Goal: Task Accomplishment & Management: Complete application form

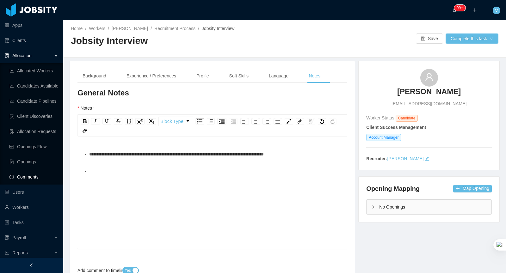
scroll to position [49, 0]
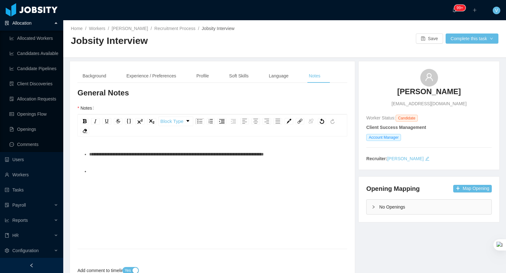
click at [100, 165] on div "To enrich screen reader interactions, please activate Accessibility in Grammarl…" at bounding box center [215, 171] width 253 height 13
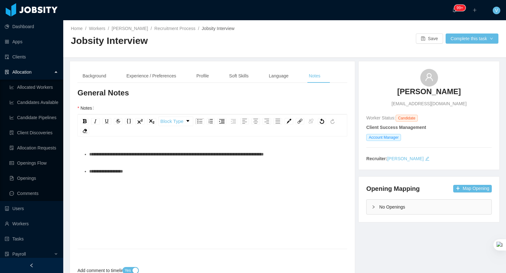
scroll to position [49, 0]
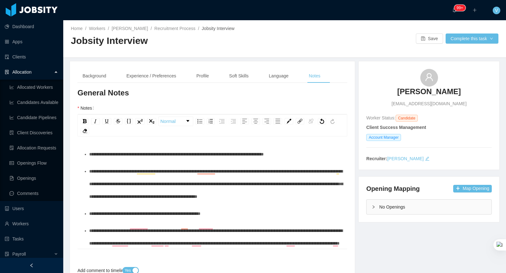
scroll to position [37, 0]
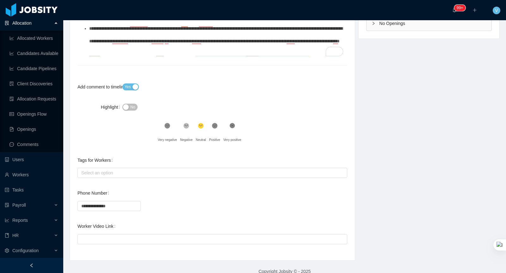
click at [168, 200] on div "**********" at bounding box center [213, 206] width 270 height 13
click at [91, 202] on input "**********" at bounding box center [109, 207] width 63 height 10
type input "**********"
click at [141, 201] on div "**********" at bounding box center [213, 209] width 270 height 19
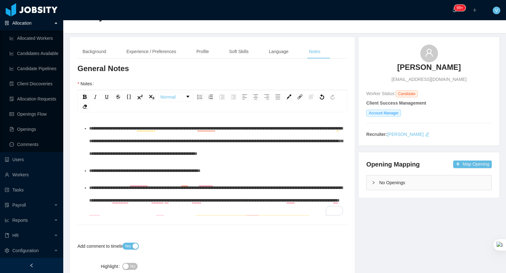
scroll to position [0, 0]
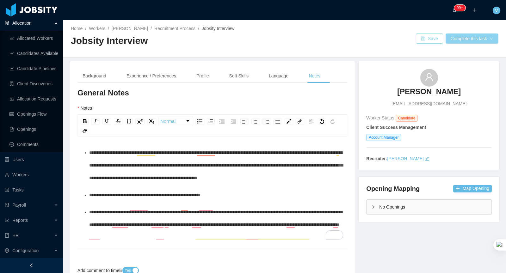
click at [427, 38] on button "Save" at bounding box center [429, 39] width 27 height 10
click at [469, 42] on button "Complete this task" at bounding box center [472, 39] width 53 height 10
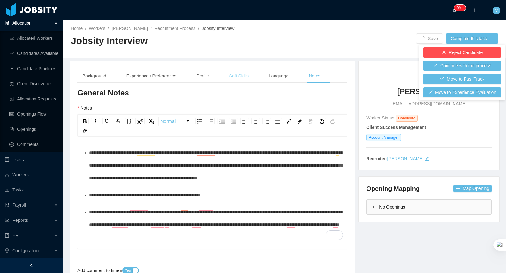
click at [238, 71] on div "Soft Skills" at bounding box center [238, 76] width 29 height 14
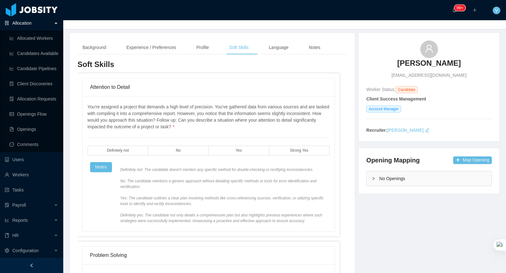
scroll to position [41, 0]
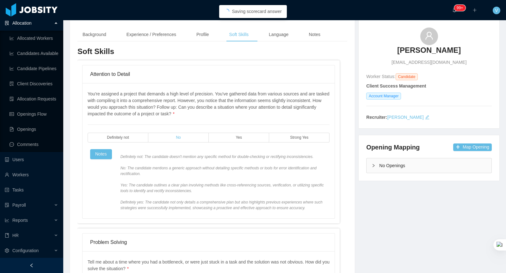
click at [196, 137] on label "No" at bounding box center [178, 138] width 60 height 10
click at [235, 135] on label "Yes" at bounding box center [239, 138] width 60 height 10
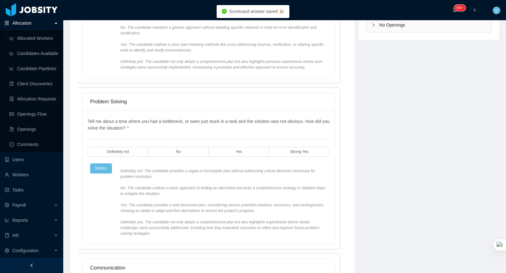
scroll to position [195, 0]
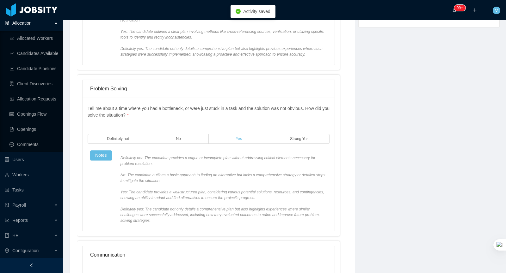
click at [248, 144] on label "Yes" at bounding box center [239, 139] width 60 height 10
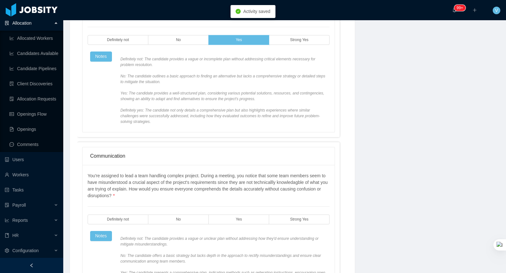
scroll to position [331, 0]
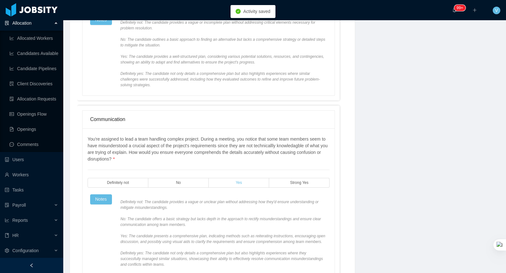
click at [242, 186] on label "Yes" at bounding box center [239, 183] width 60 height 10
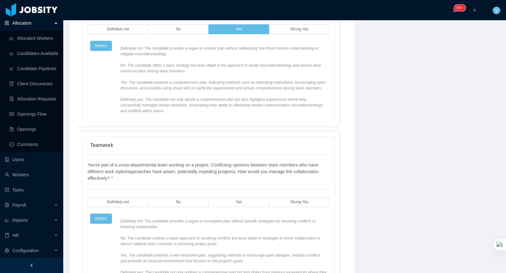
scroll to position [485, 0]
click at [242, 204] on span "Yes" at bounding box center [239, 202] width 6 height 4
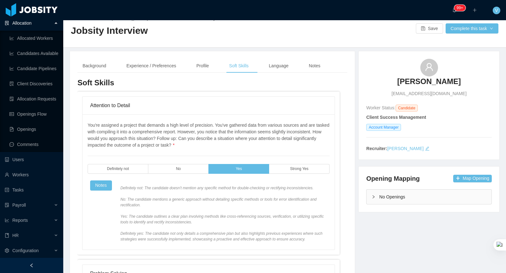
scroll to position [0, 0]
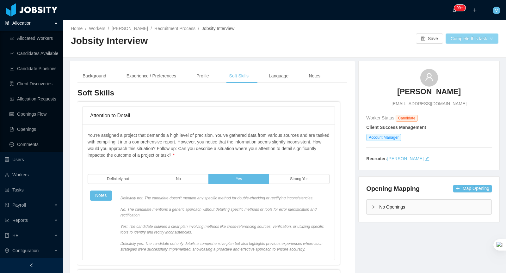
drag, startPoint x: 455, startPoint y: 40, endPoint x: 456, endPoint y: 43, distance: 3.4
click at [455, 40] on button "Complete this task" at bounding box center [472, 39] width 53 height 10
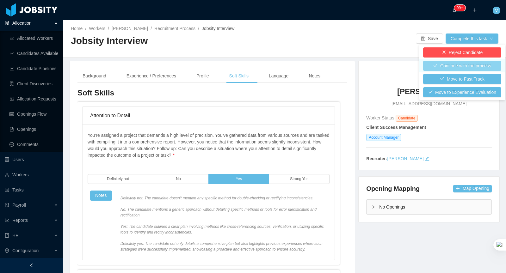
click at [452, 63] on button "Continue with the process" at bounding box center [462, 66] width 78 height 10
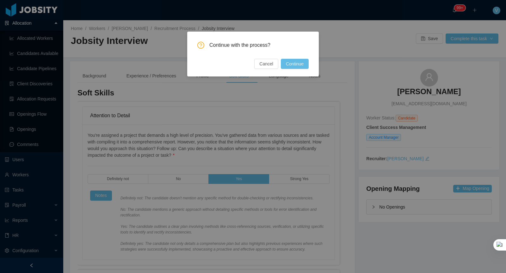
drag, startPoint x: 288, startPoint y: 61, endPoint x: 295, endPoint y: 64, distance: 7.5
click at [288, 61] on button "Continue" at bounding box center [295, 64] width 28 height 10
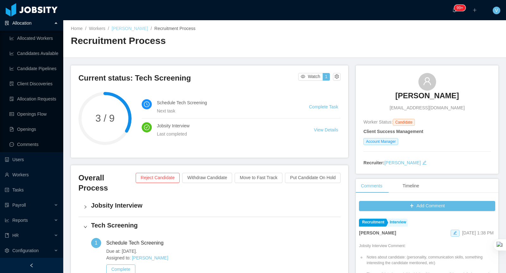
click at [129, 28] on link "[PERSON_NAME]" at bounding box center [130, 28] width 36 height 5
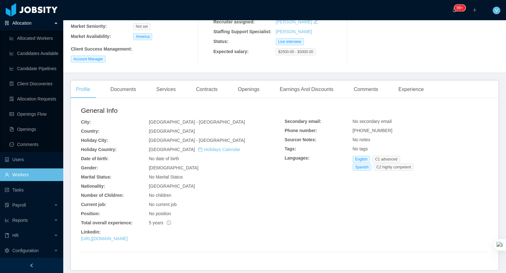
scroll to position [106, 0]
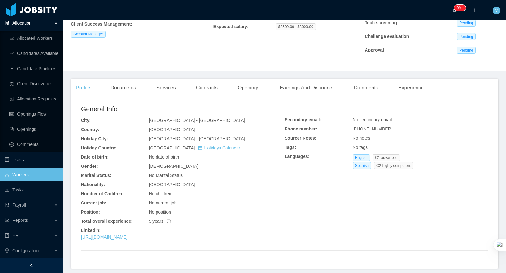
drag, startPoint x: 170, startPoint y: 235, endPoint x: 78, endPoint y: 237, distance: 91.8
click at [79, 238] on div "General Info City: [GEOGRAPHIC_DATA] - [GEOGRAPHIC_DATA] Country: [GEOGRAPHIC_D…" at bounding box center [285, 185] width 428 height 167
copy link "[URL][DOMAIN_NAME]"
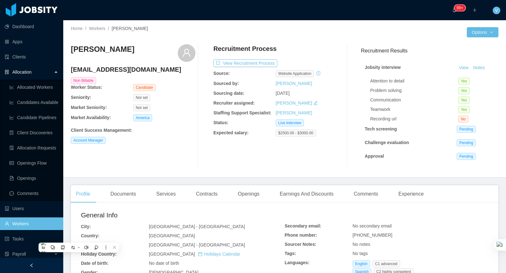
scroll to position [106, 0]
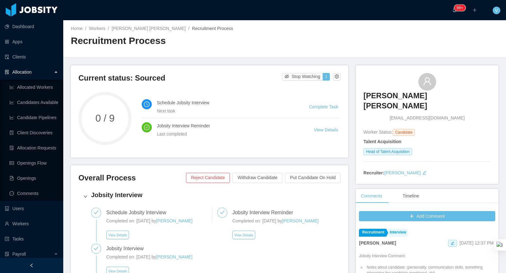
scroll to position [128, 0]
